Goal: Information Seeking & Learning: Check status

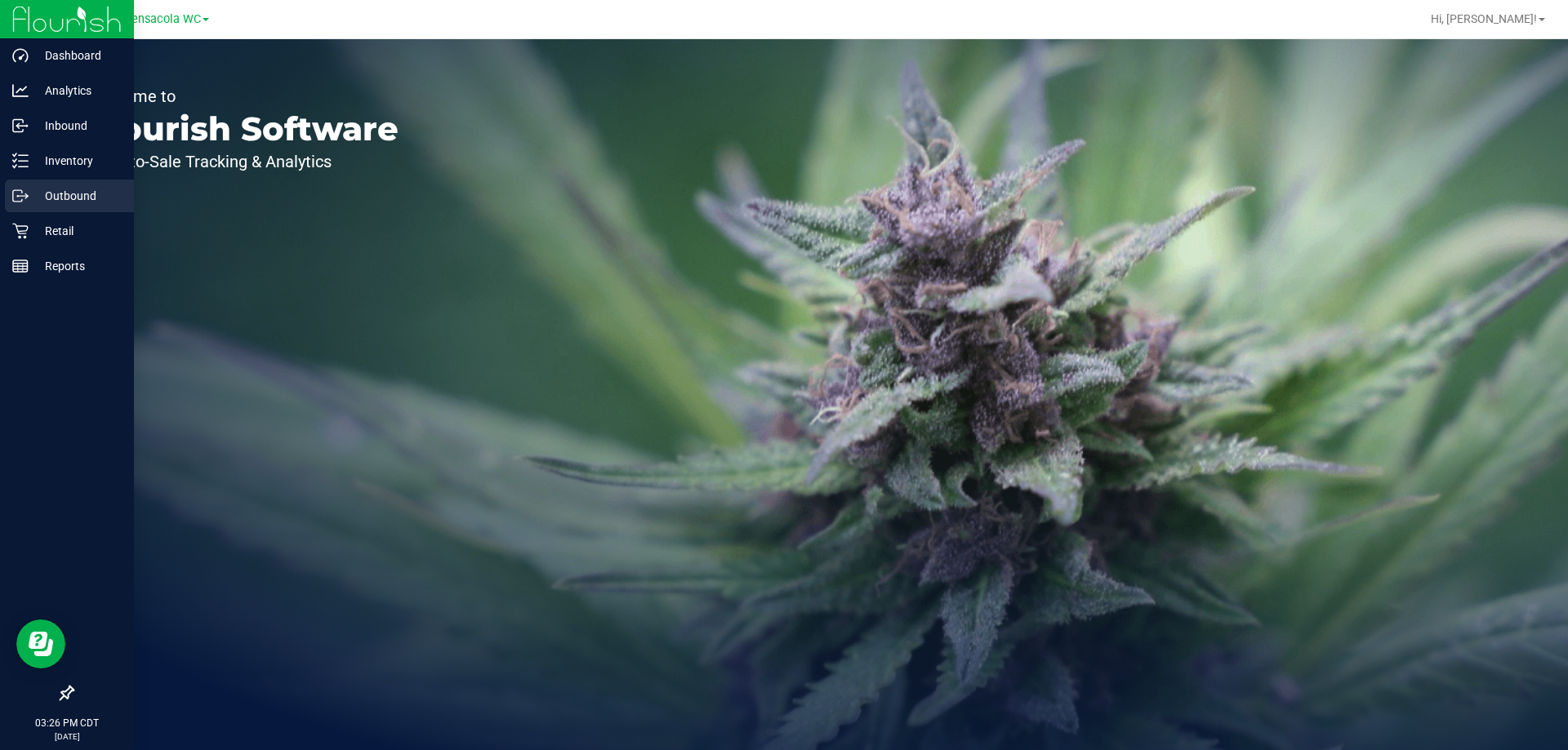
click at [86, 209] on div "Outbound" at bounding box center [69, 196] width 129 height 33
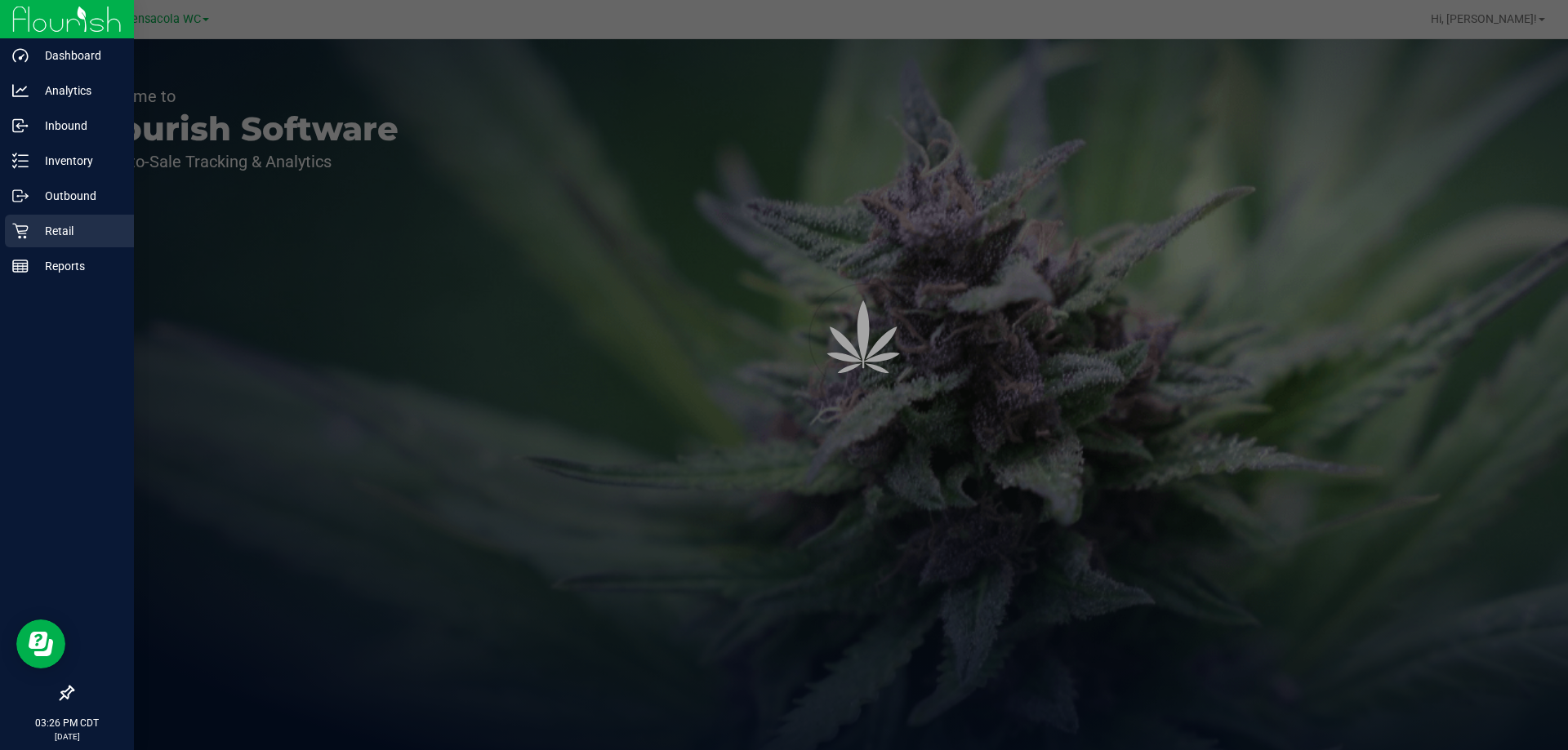
click at [82, 235] on p "Retail" at bounding box center [78, 231] width 98 height 20
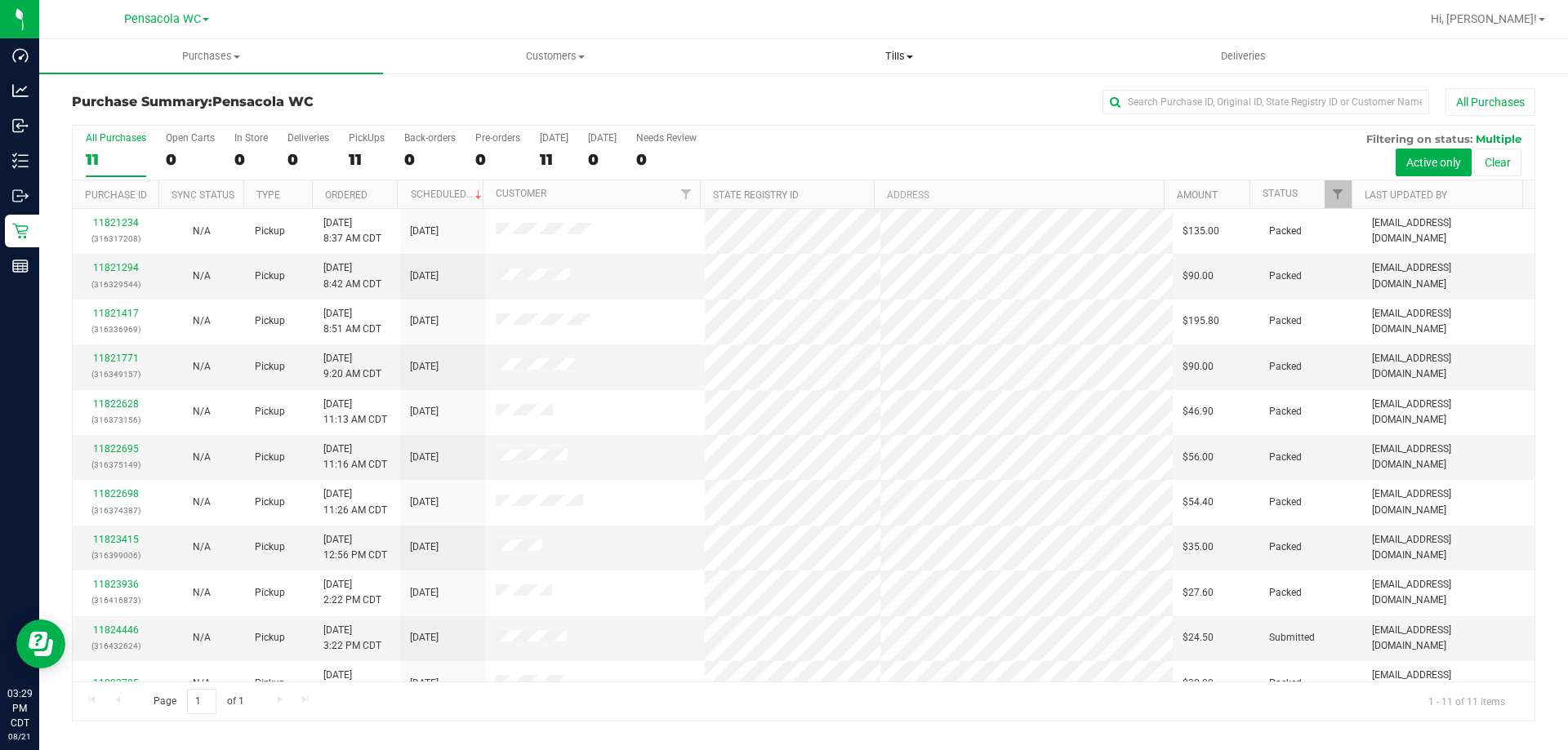
click at [905, 56] on span "Tills" at bounding box center [899, 57] width 343 height 15
click at [877, 95] on li "Manage tills" at bounding box center [898, 98] width 344 height 20
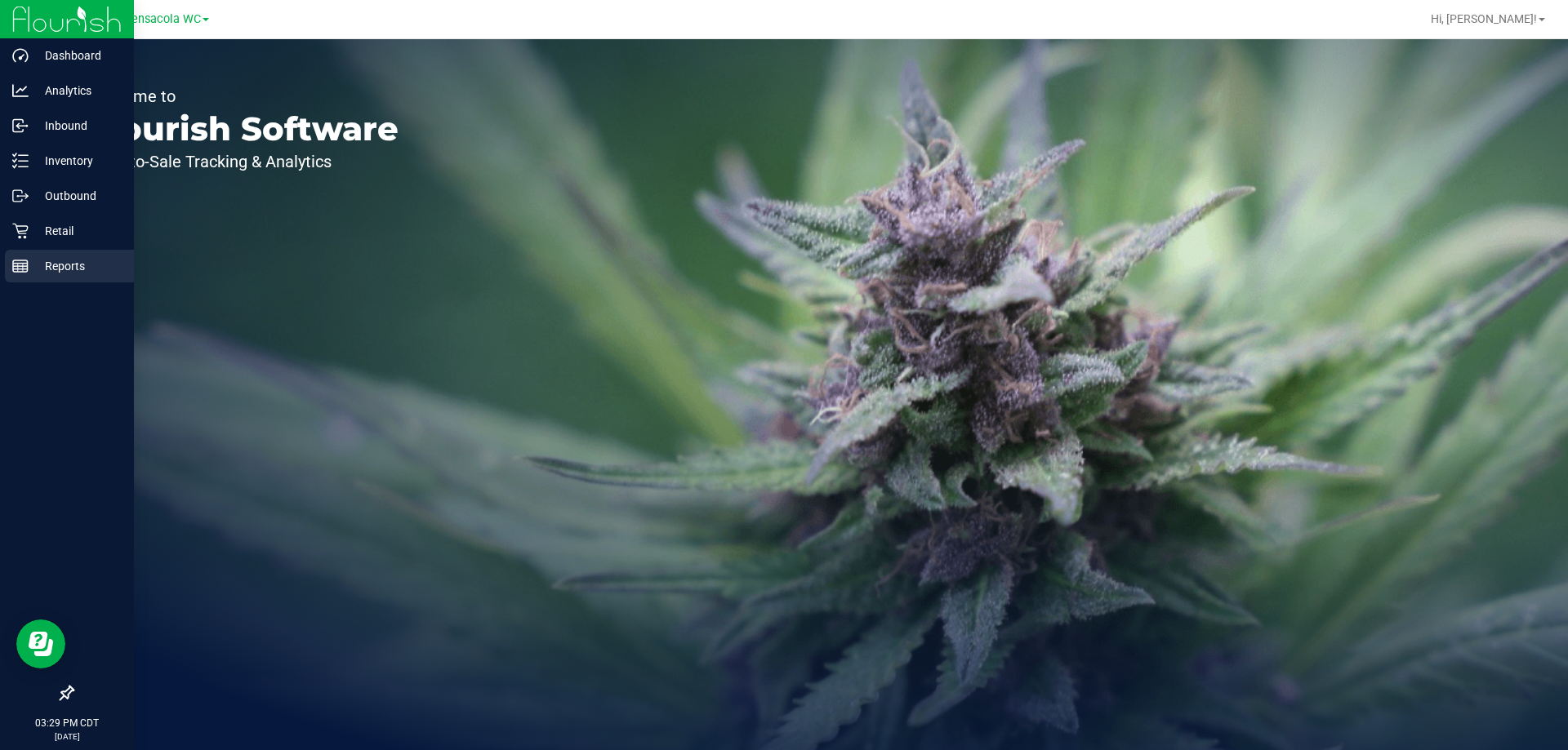
click at [76, 276] on div "Reports" at bounding box center [69, 266] width 129 height 33
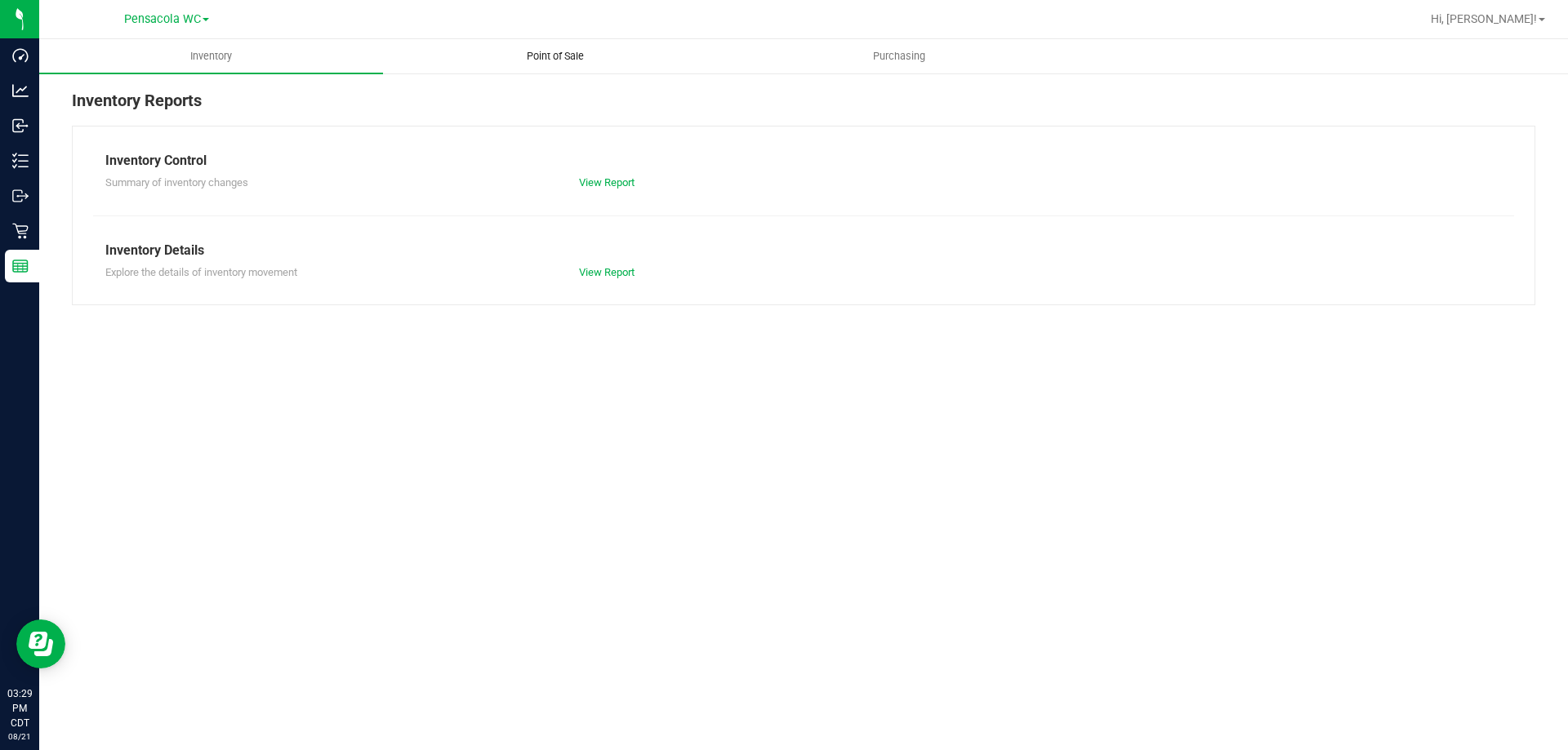
click at [575, 61] on span "Point of Sale" at bounding box center [555, 57] width 101 height 15
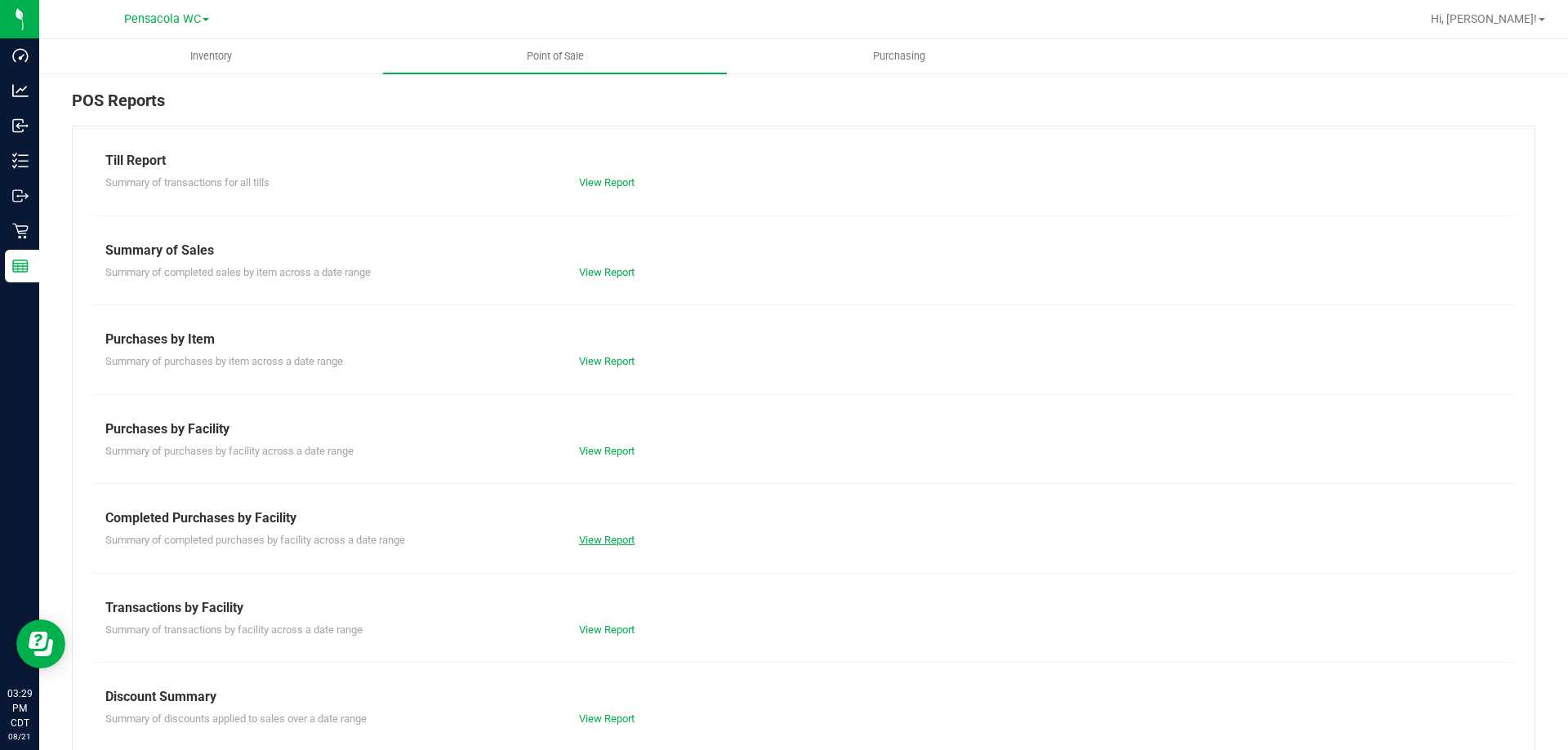
click at [600, 537] on link "View Report" at bounding box center [607, 540] width 56 height 12
